Goal: Use online tool/utility: Utilize a website feature to perform a specific function

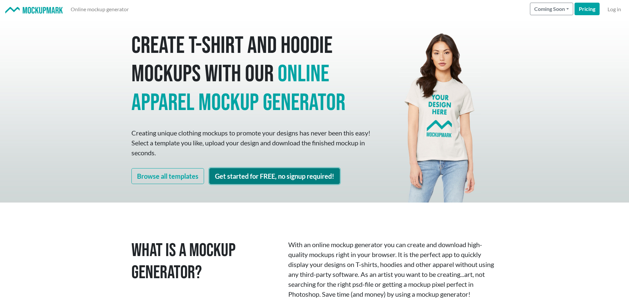
click at [264, 175] on link "Get started for FREE, no signup required!" at bounding box center [274, 176] width 130 height 16
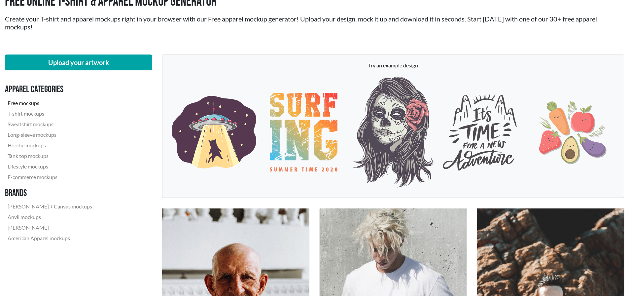
scroll to position [66, 0]
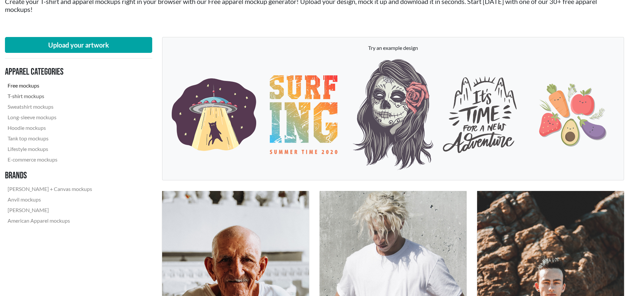
click at [33, 94] on link "T-shirt mockups" at bounding box center [50, 96] width 90 height 11
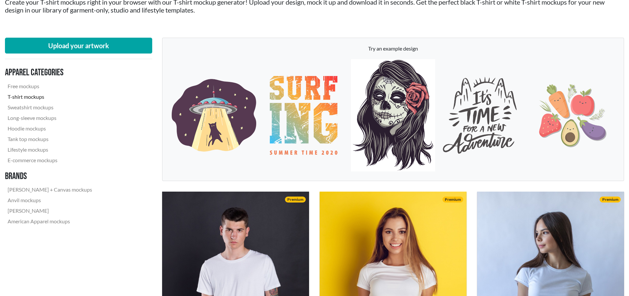
scroll to position [66, 0]
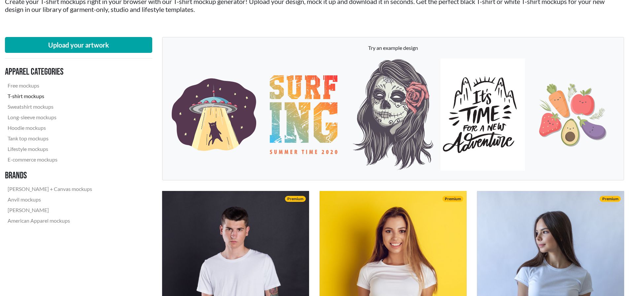
click at [482, 104] on img at bounding box center [482, 114] width 84 height 112
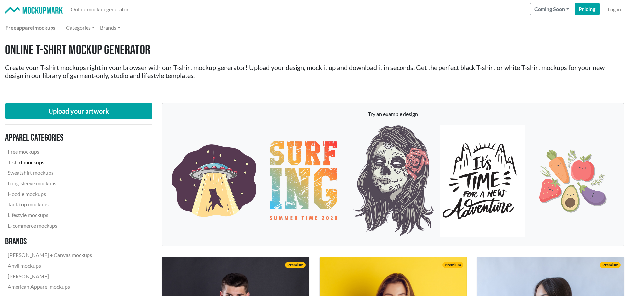
scroll to position [33, 0]
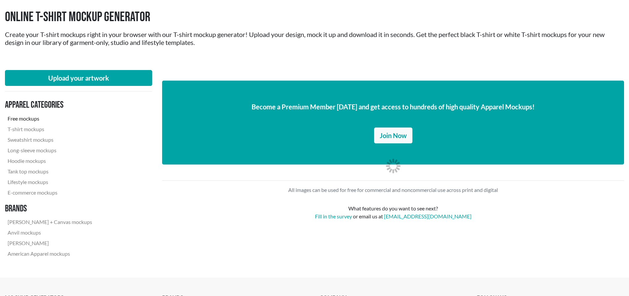
scroll to position [66, 0]
